Goal: Task Accomplishment & Management: Manage account settings

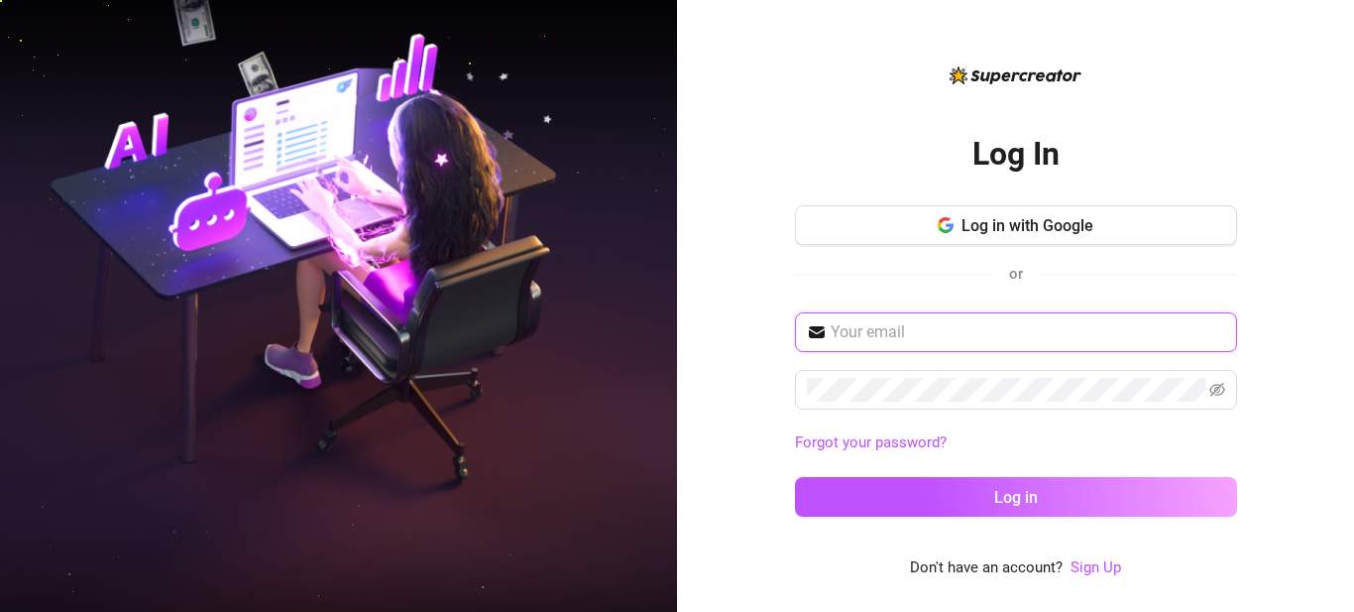
click at [985, 333] on input "text" at bounding box center [1028, 332] width 395 height 24
type input "[EMAIL_ADDRESS][DOMAIN_NAME]"
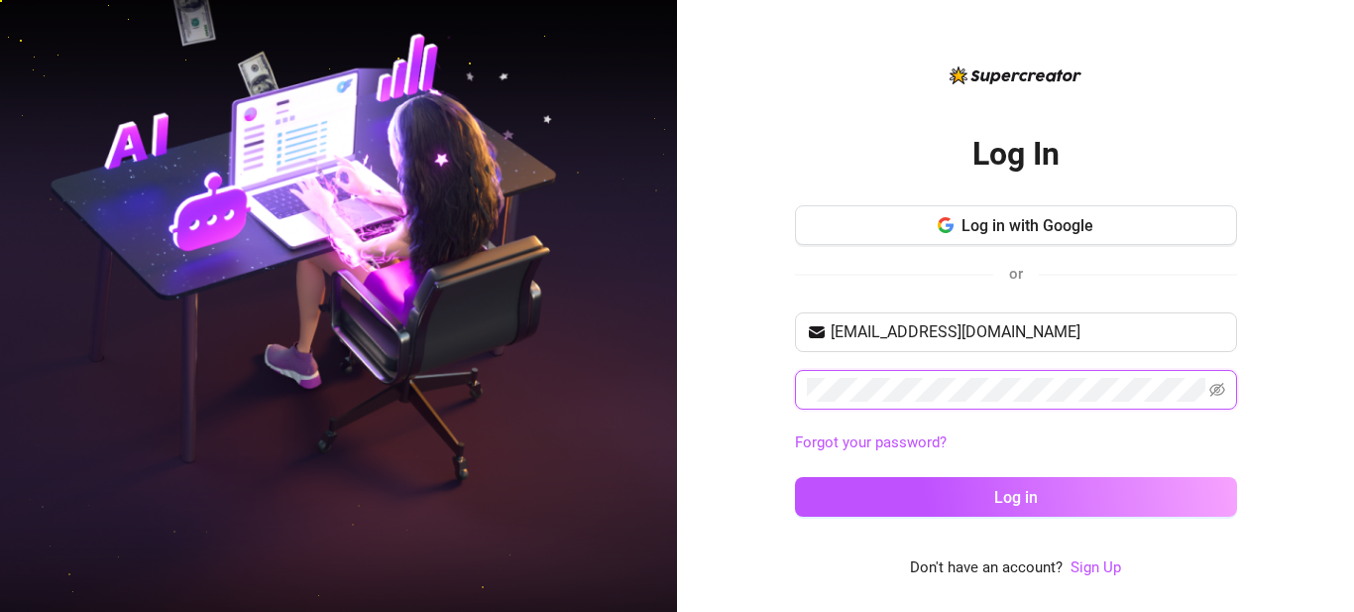
click at [795, 477] on button "Log in" at bounding box center [1016, 497] width 442 height 40
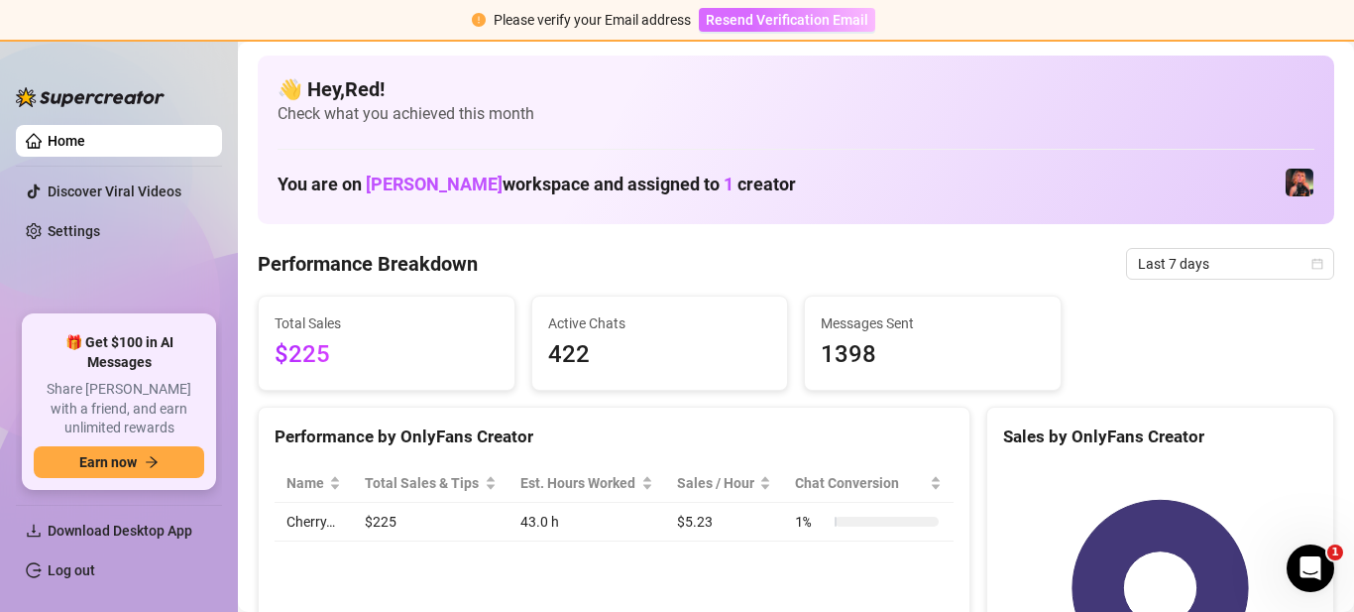
click at [741, 18] on span "Resend Verification Email" at bounding box center [787, 20] width 163 height 16
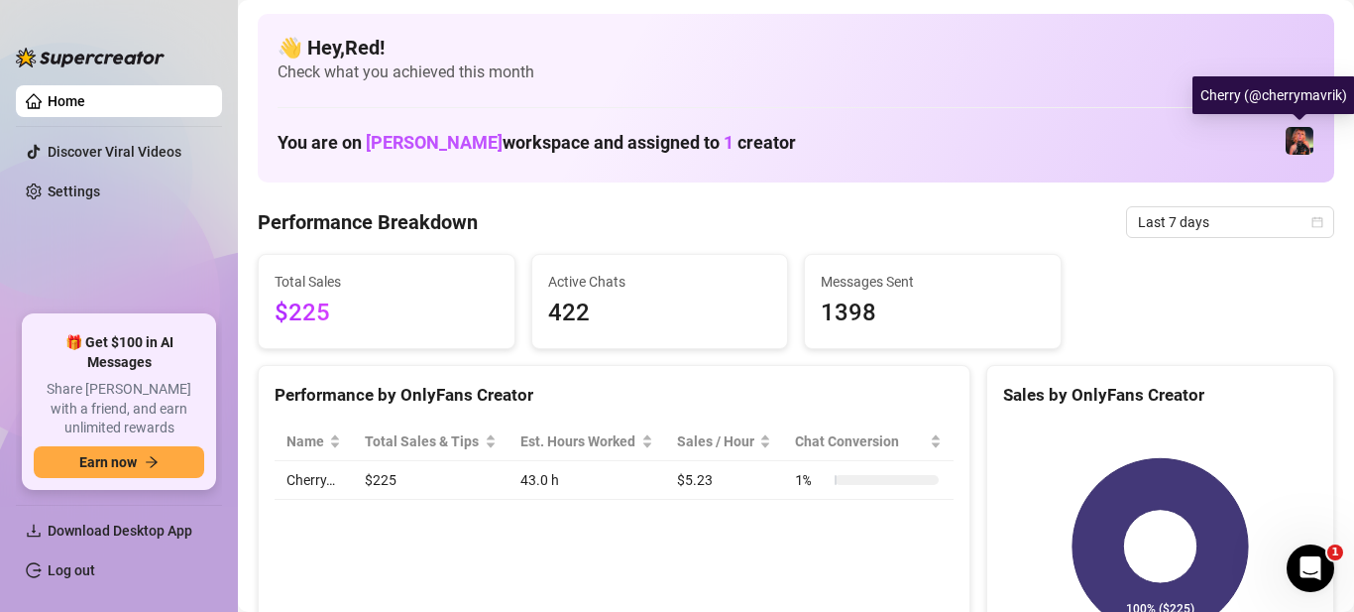
click at [1295, 143] on img at bounding box center [1300, 141] width 28 height 28
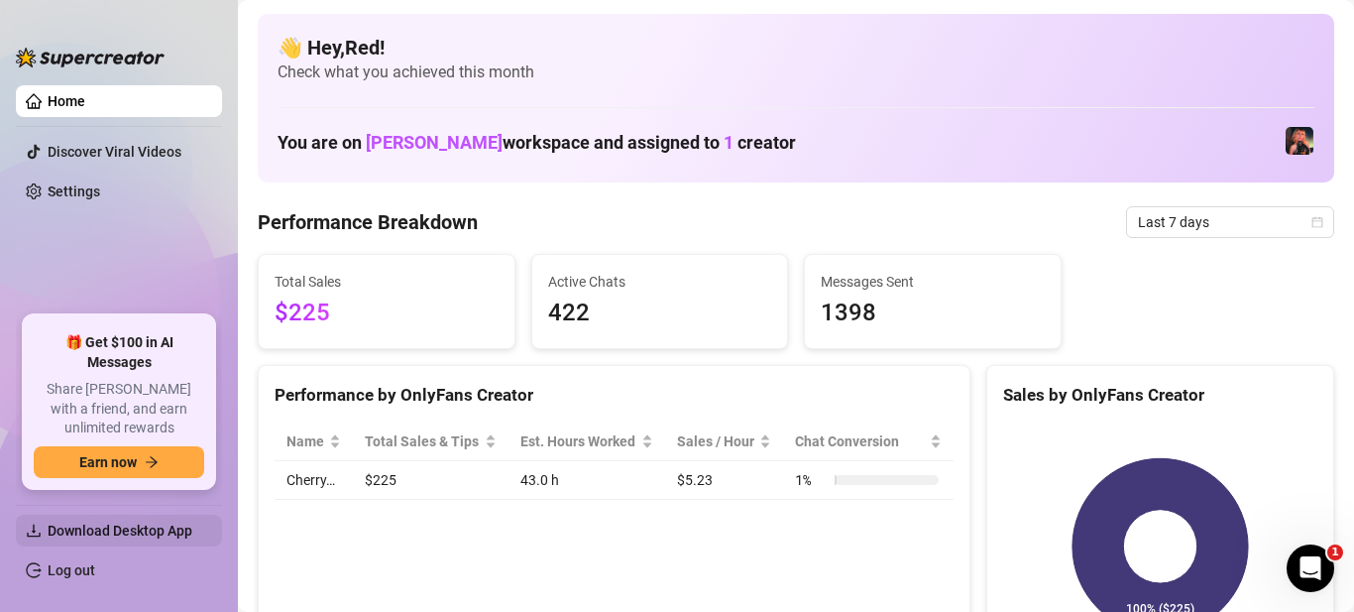
click at [127, 528] on span "Download Desktop App" at bounding box center [120, 530] width 145 height 16
